Goal: Find specific page/section: Find specific page/section

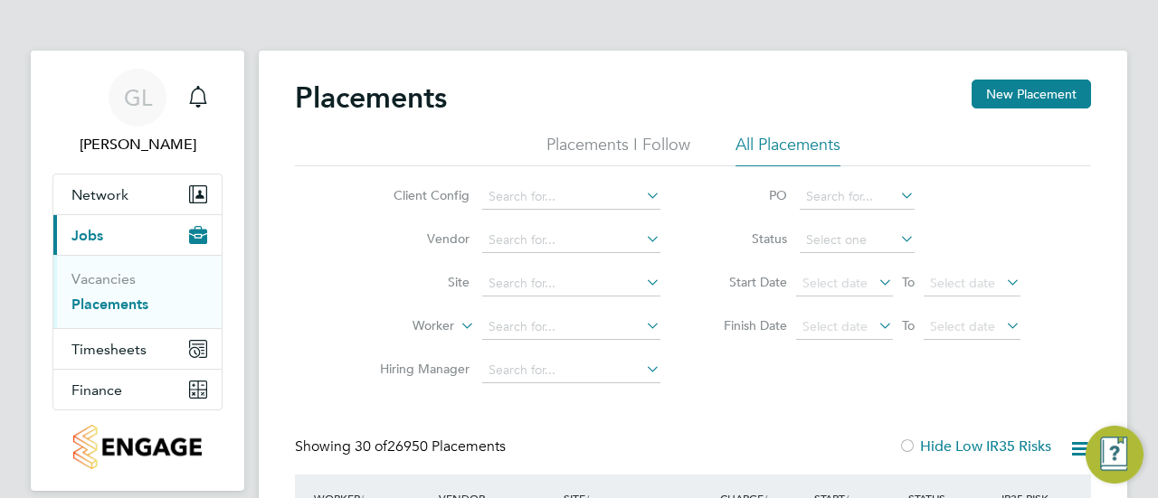
click at [642, 283] on icon at bounding box center [642, 282] width 0 height 25
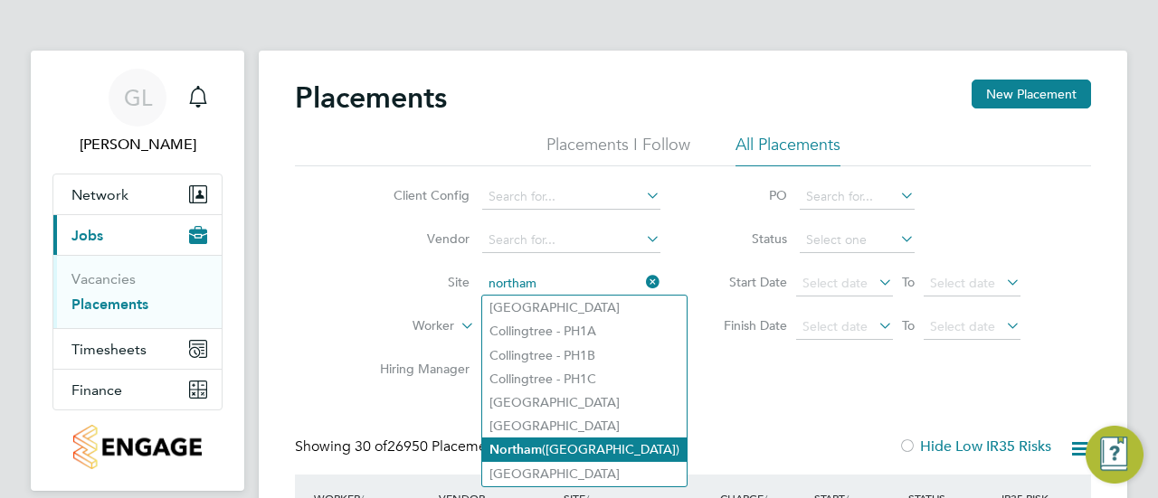
click at [531, 453] on b "Northam" at bounding box center [515, 449] width 52 height 15
type input "Northam ([GEOGRAPHIC_DATA])"
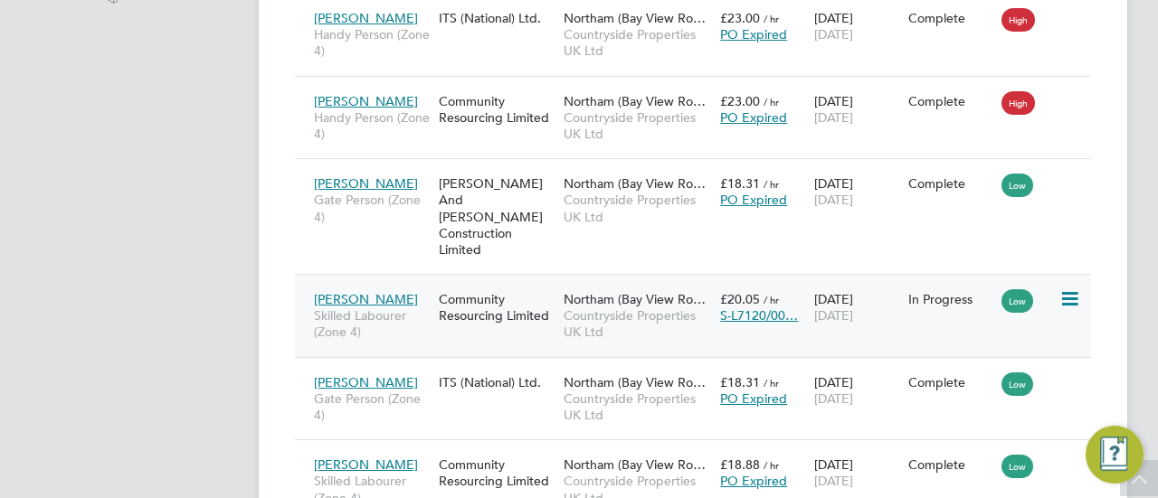
click at [1075, 288] on icon at bounding box center [1068, 299] width 18 height 22
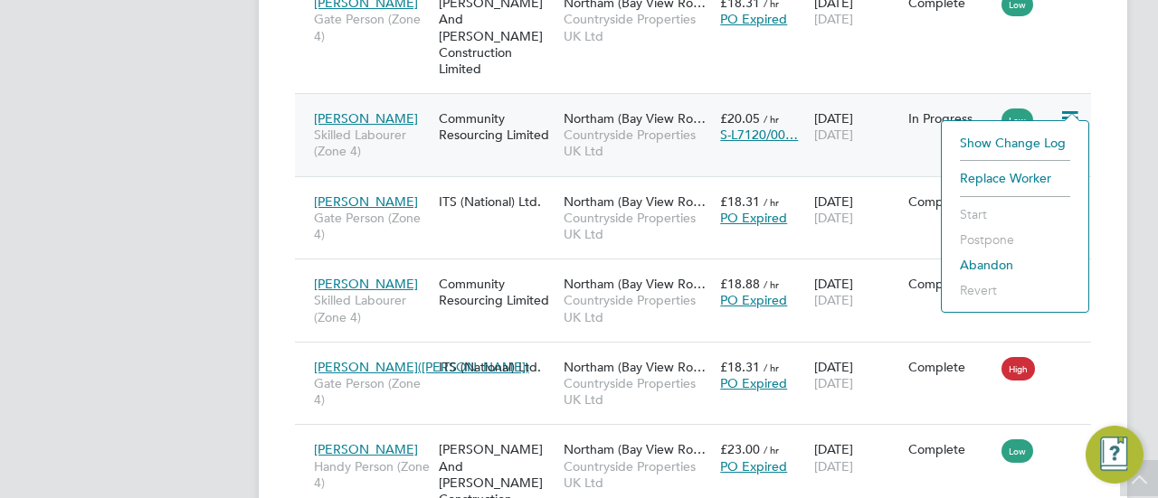
click at [337, 110] on span "[PERSON_NAME]" at bounding box center [366, 118] width 104 height 16
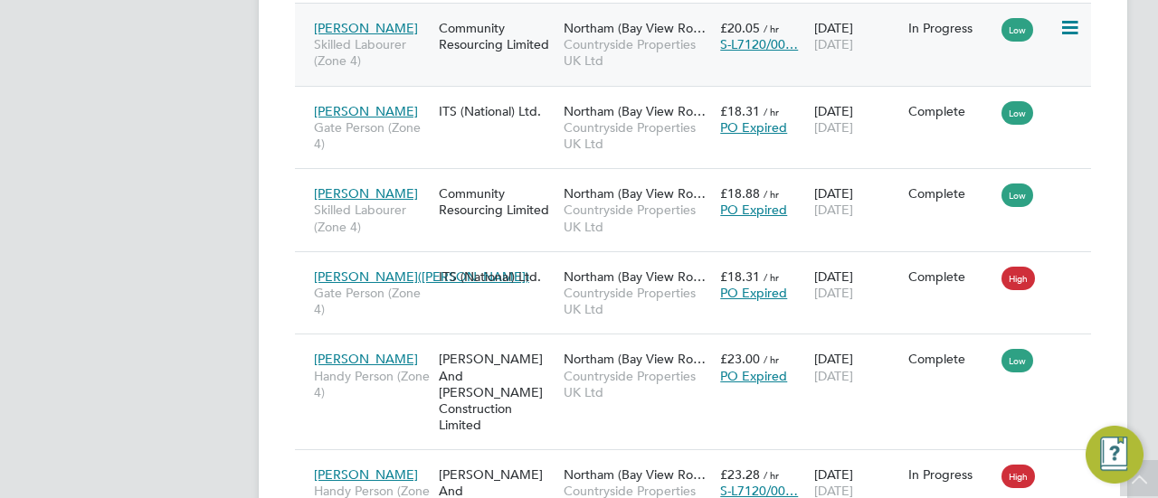
click at [389, 43] on span "Skilled Labourer (Zone 4)" at bounding box center [372, 52] width 116 height 33
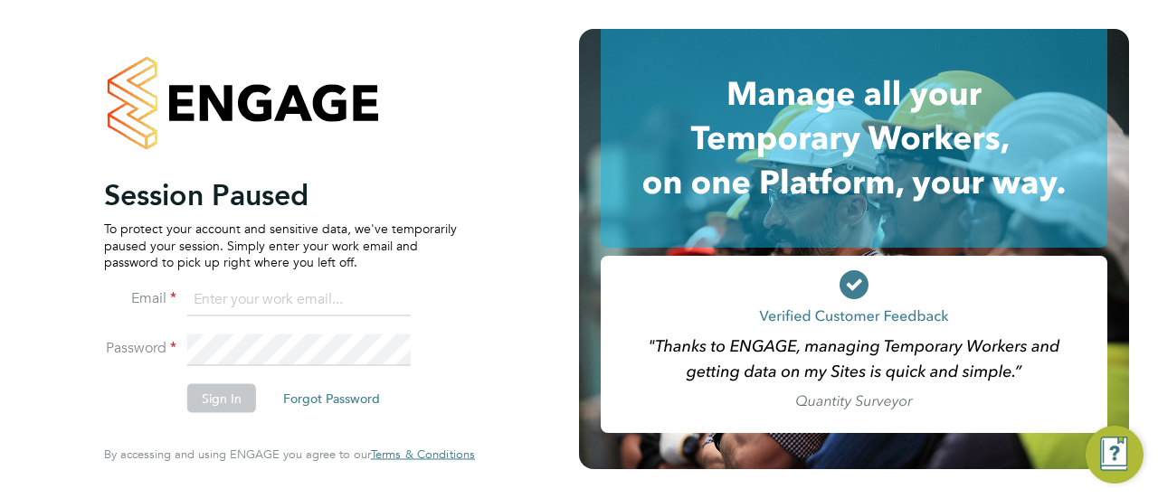
click at [246, 303] on input at bounding box center [298, 299] width 223 height 33
type input "grace.ley@vistry.co.uk"
click at [207, 397] on button "Sign In" at bounding box center [221, 398] width 69 height 29
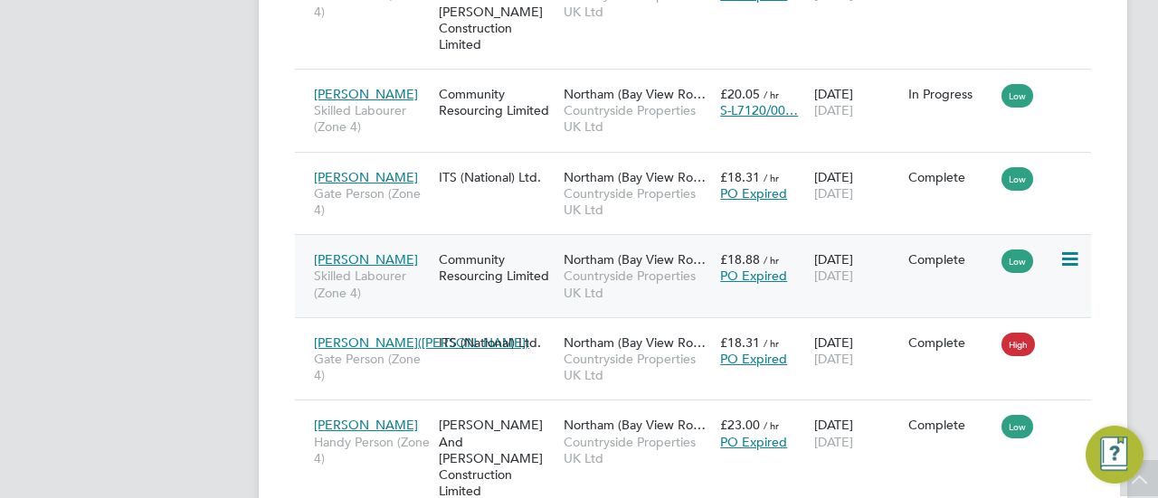
click at [964, 272] on div "Eric Kelly Skilled Labourer (Zone 4) Community Resourcing Limited Northam (Bay …" at bounding box center [693, 275] width 796 height 83
click at [921, 264] on div "Eric Kelly Skilled Labourer (Zone 4) Community Resourcing Limited Northam (Bay …" at bounding box center [693, 275] width 796 height 83
click at [928, 285] on div "Eric Kelly Skilled Labourer (Zone 4) Community Resourcing Limited Northam (Bay …" at bounding box center [693, 275] width 796 height 83
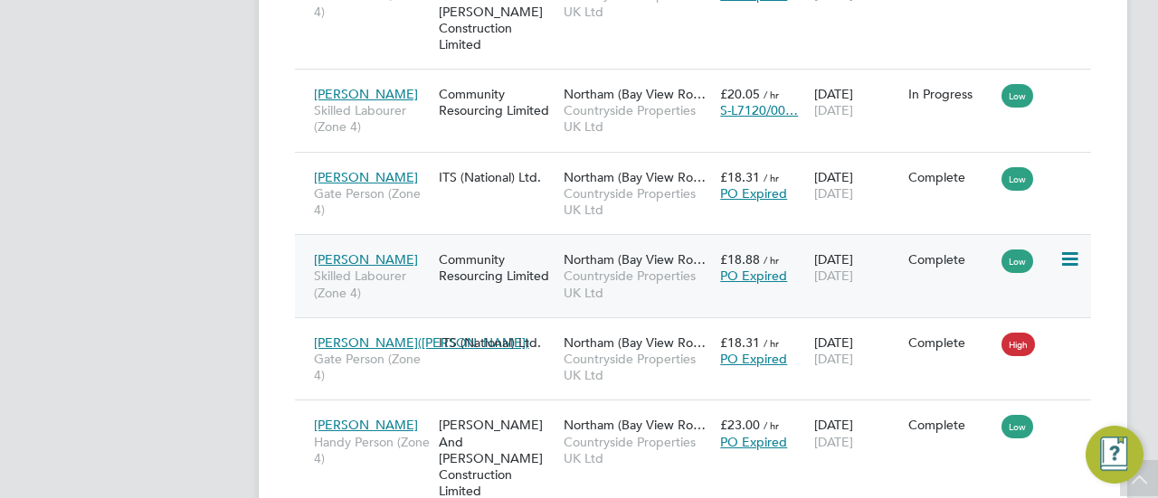
click at [928, 285] on div "Eric Kelly Skilled Labourer (Zone 4) Community Resourcing Limited Northam (Bay …" at bounding box center [693, 275] width 796 height 83
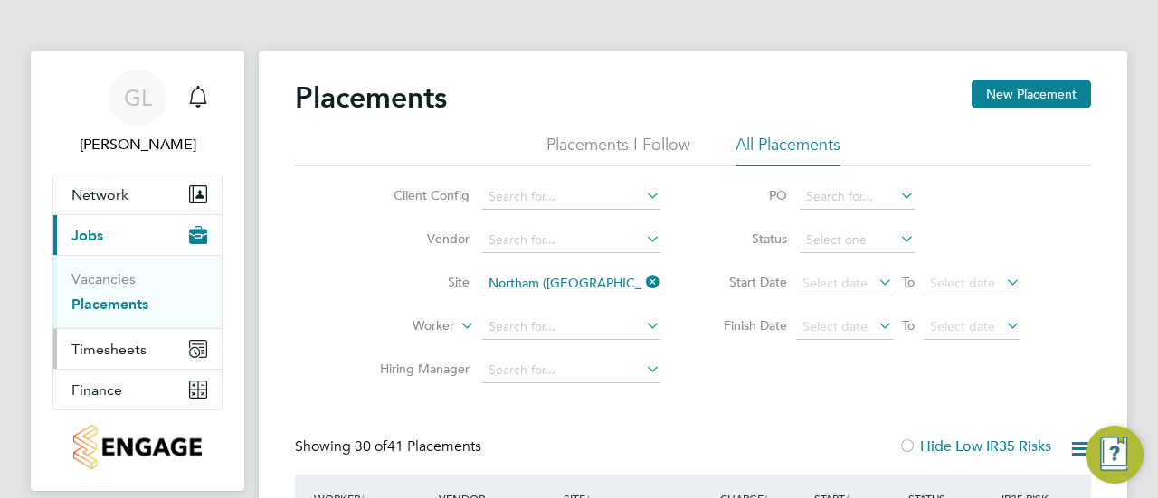
click at [106, 355] on span "Timesheets" at bounding box center [108, 349] width 75 height 17
click at [102, 393] on span "Finance" at bounding box center [96, 390] width 51 height 17
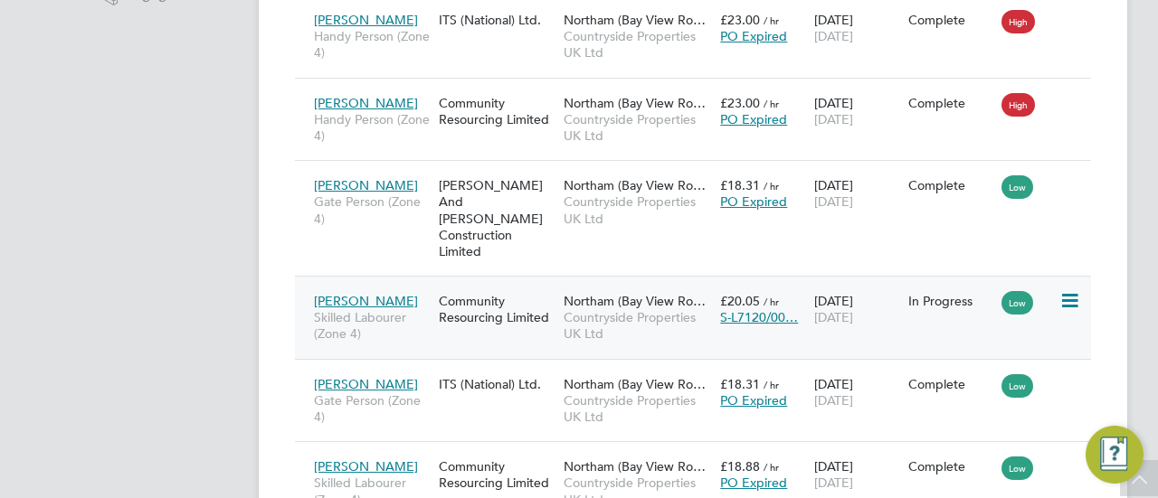
click at [1074, 290] on icon at bounding box center [1068, 301] width 18 height 22
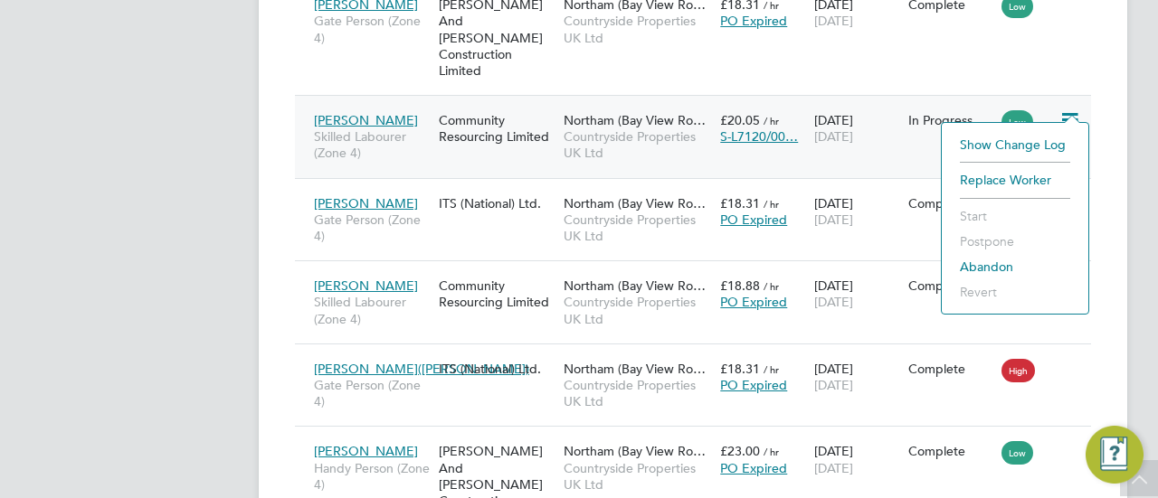
click at [1012, 140] on li "Show change log" at bounding box center [1015, 144] width 128 height 25
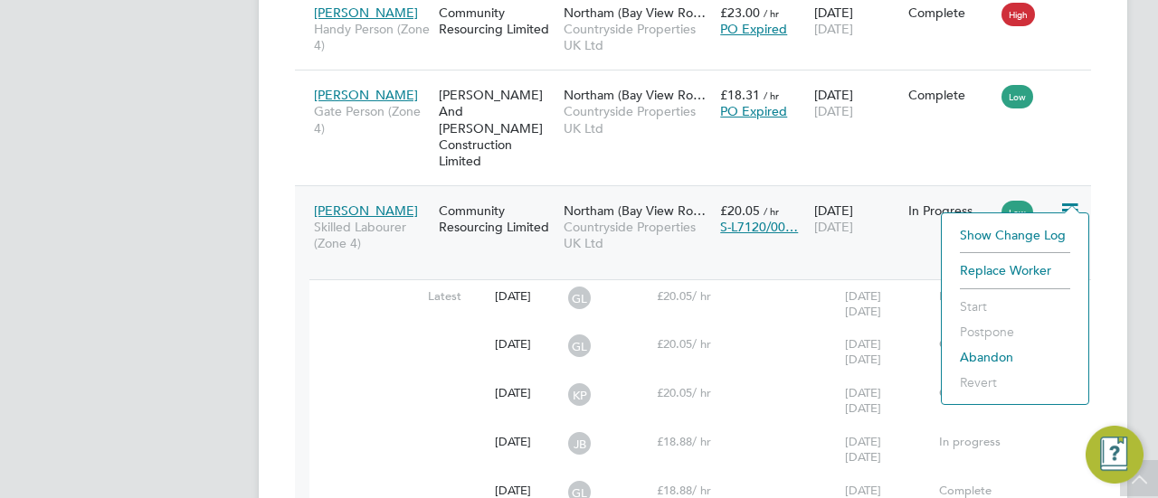
click at [419, 377] on div at bounding box center [387, 386] width 156 height 18
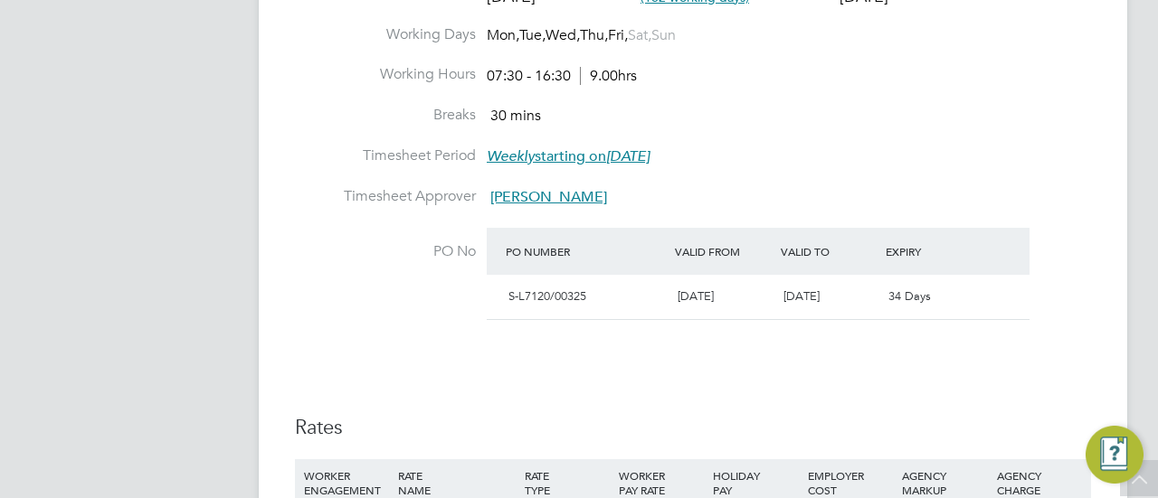
scroll to position [915, 0]
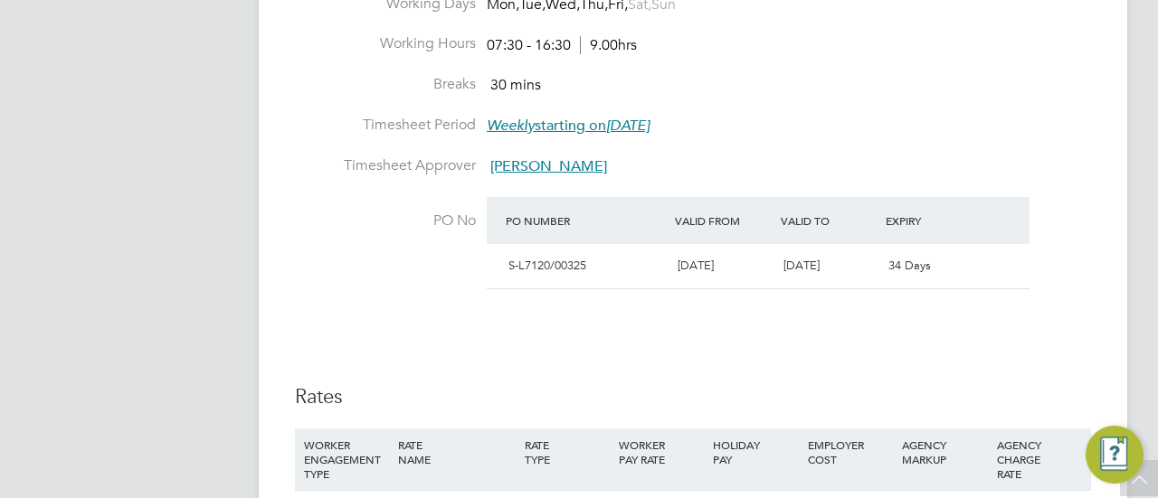
click at [1016, 260] on div "S-L7120/00325 13 Jan 2025 30 Sep 2025 34 Days" at bounding box center [758, 266] width 543 height 44
click at [318, 303] on li "PO No PO Number Valid From Valid To Expiry S-L7120/00325 13 Jan 2025 30 Sep 202…" at bounding box center [693, 255] width 796 height 116
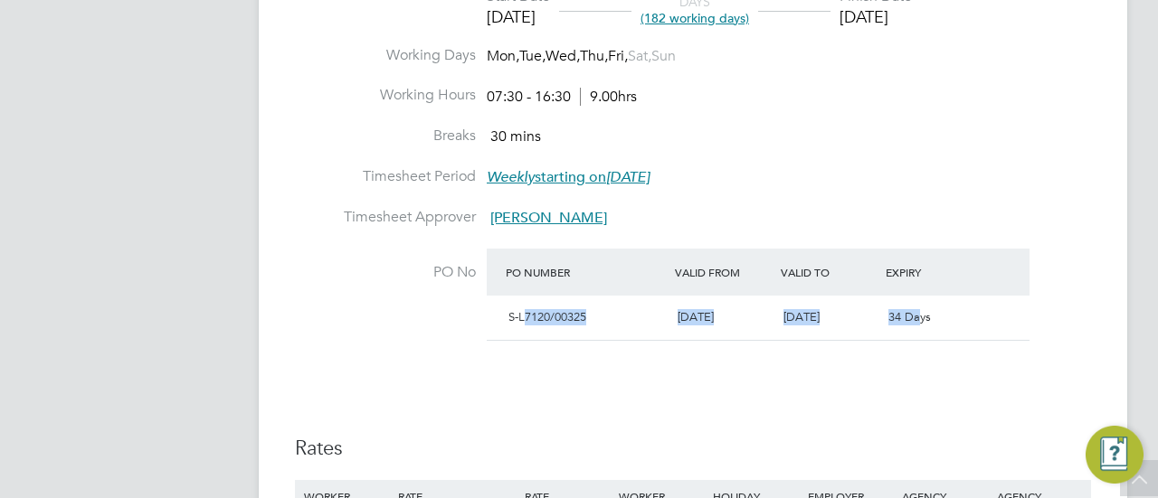
drag, startPoint x: 525, startPoint y: 323, endPoint x: 922, endPoint y: 319, distance: 396.1
click at [922, 319] on div "S-L7120/00325 13 Jan 2025 30 Sep 2025 34 Days" at bounding box center [758, 318] width 543 height 44
click at [534, 392] on div "Details Start Date 20 Jan 2025 DAYS (182 working days) Finish Date 30 Sep 2025 …" at bounding box center [693, 270] width 796 height 683
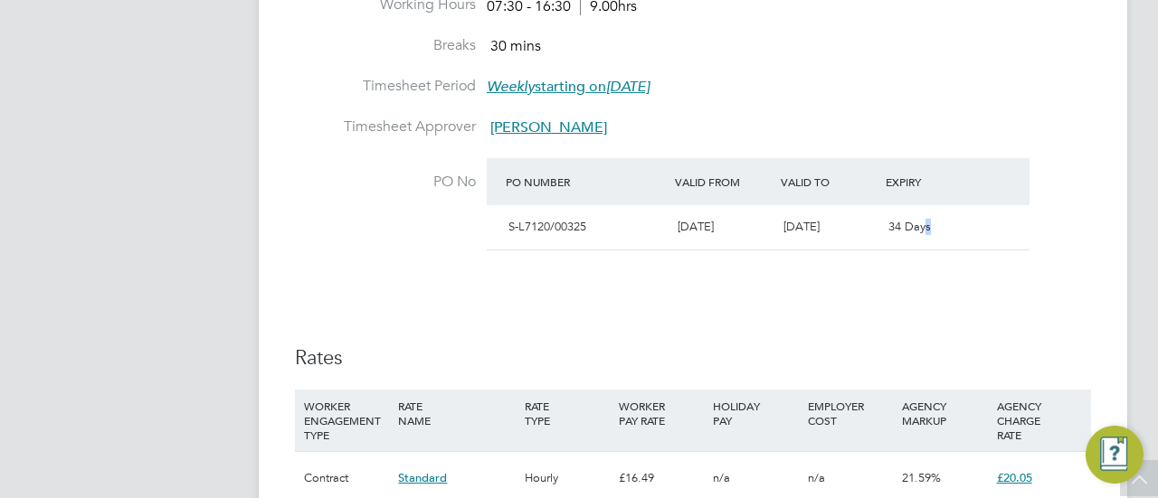
drag, startPoint x: 927, startPoint y: 222, endPoint x: 550, endPoint y: 255, distance: 378.6
click at [550, 255] on li "PO No PO Number Valid From Valid To Expiry S-L7120/00325 13 Jan 2025 30 Sep 202…" at bounding box center [693, 216] width 796 height 116
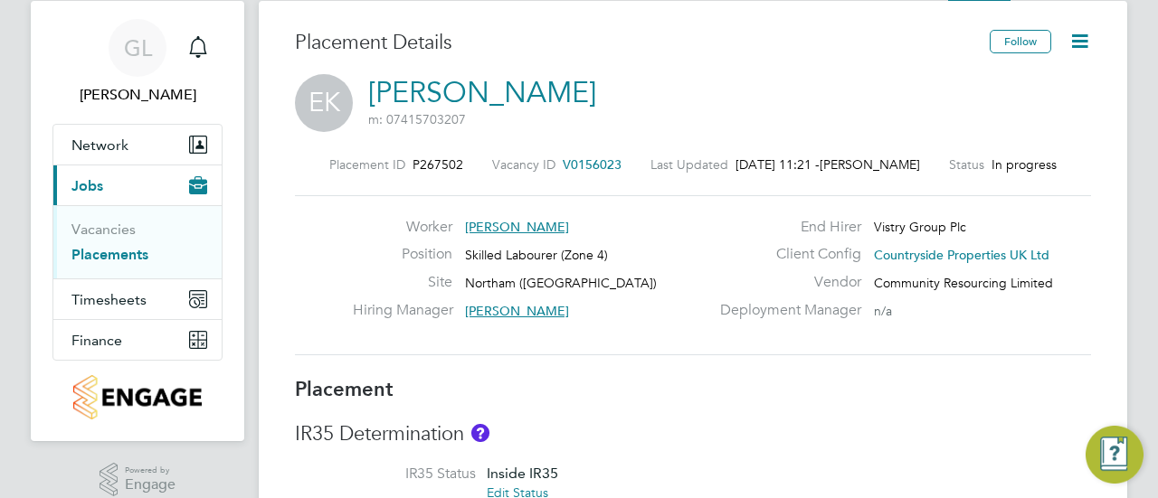
click at [1083, 37] on icon at bounding box center [1079, 41] width 23 height 23
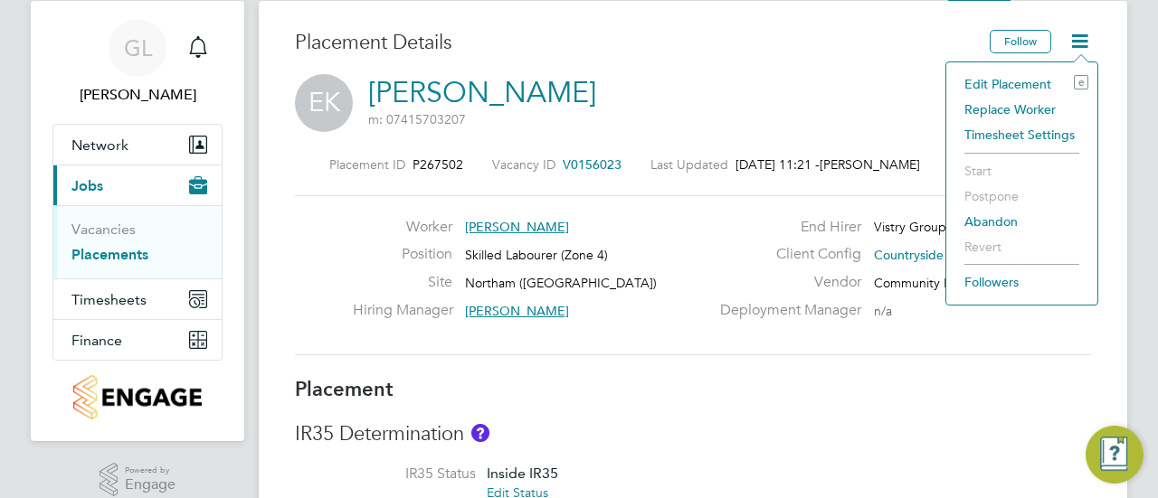
click at [1016, 127] on li "Timesheet Settings" at bounding box center [1021, 134] width 133 height 25
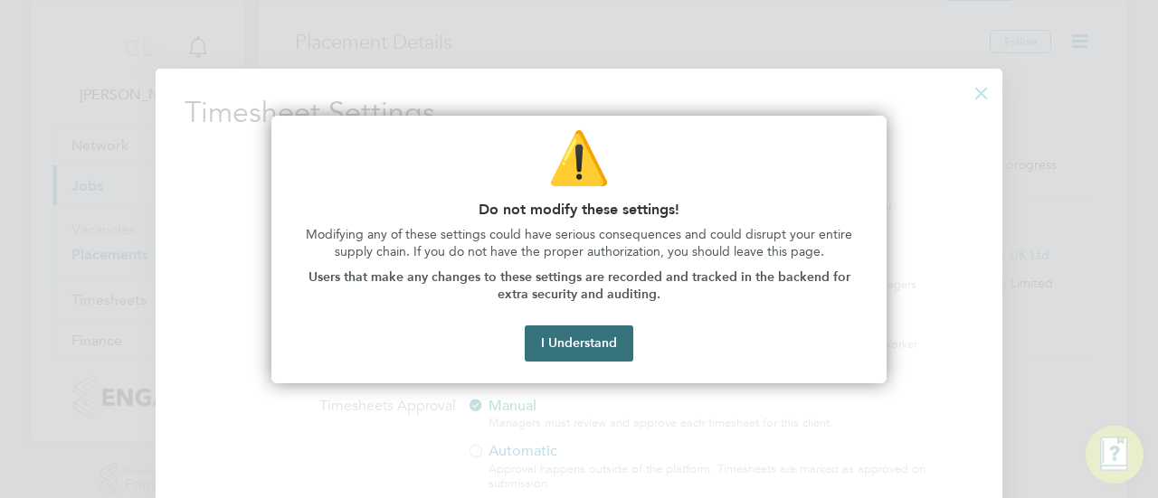
click at [570, 345] on button "I Understand" at bounding box center [579, 344] width 109 height 36
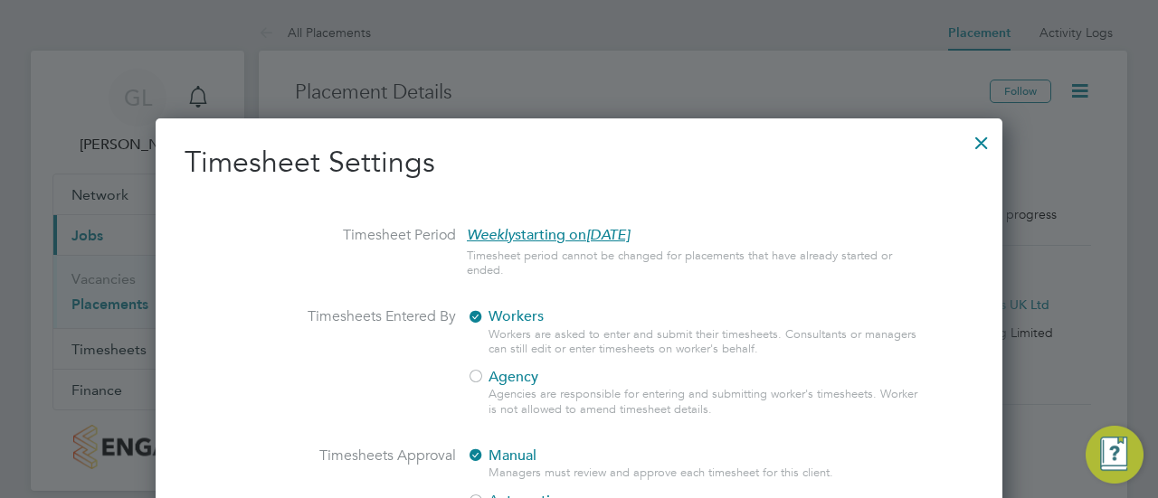
click at [541, 233] on span "Weekly starting on Monday, 05 Feb 2018" at bounding box center [548, 235] width 163 height 18
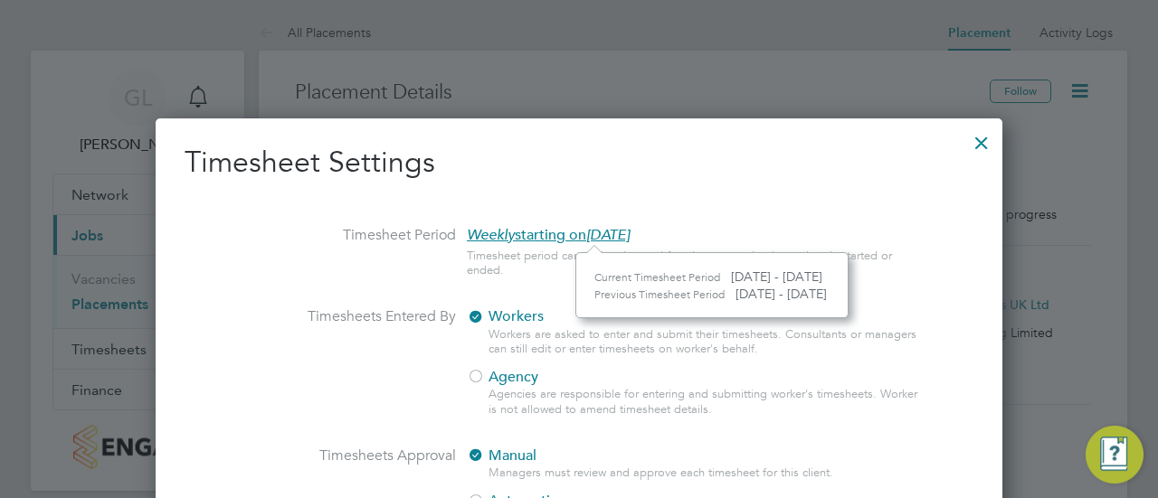
click at [984, 147] on div at bounding box center [981, 138] width 33 height 33
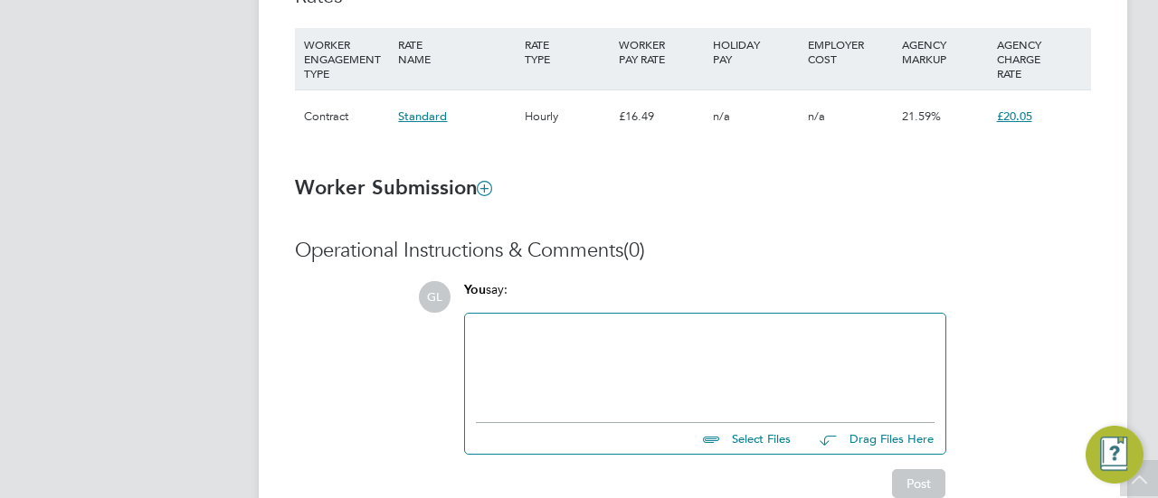
click at [482, 181] on icon at bounding box center [485, 188] width 14 height 14
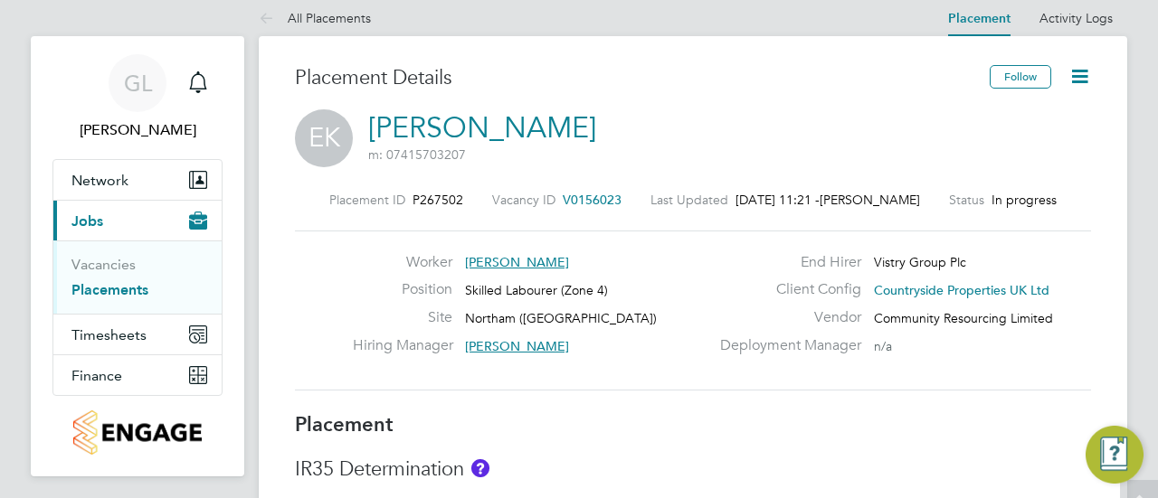
scroll to position [0, 0]
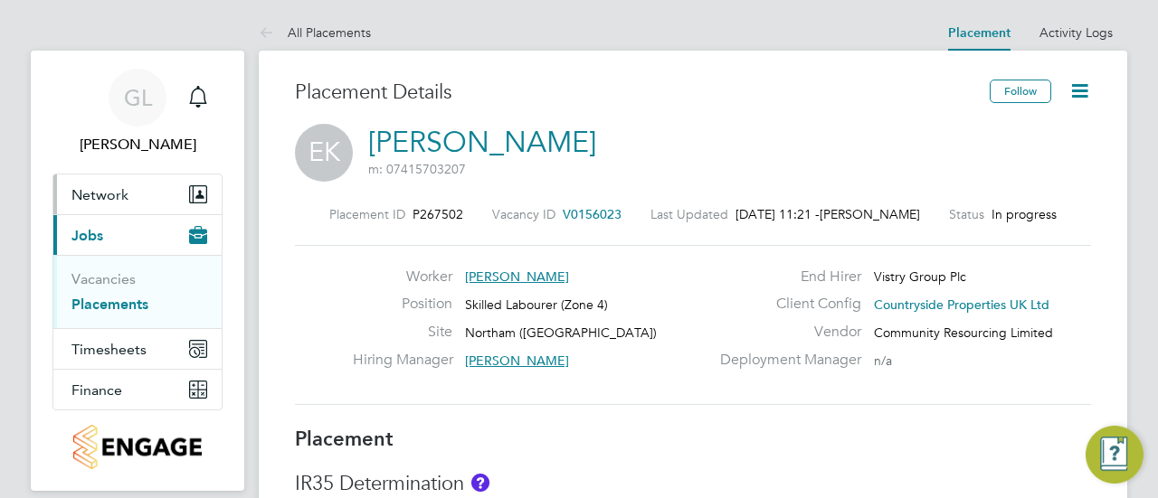
click at [109, 191] on span "Network" at bounding box center [99, 194] width 57 height 17
